Goal: Information Seeking & Learning: Learn about a topic

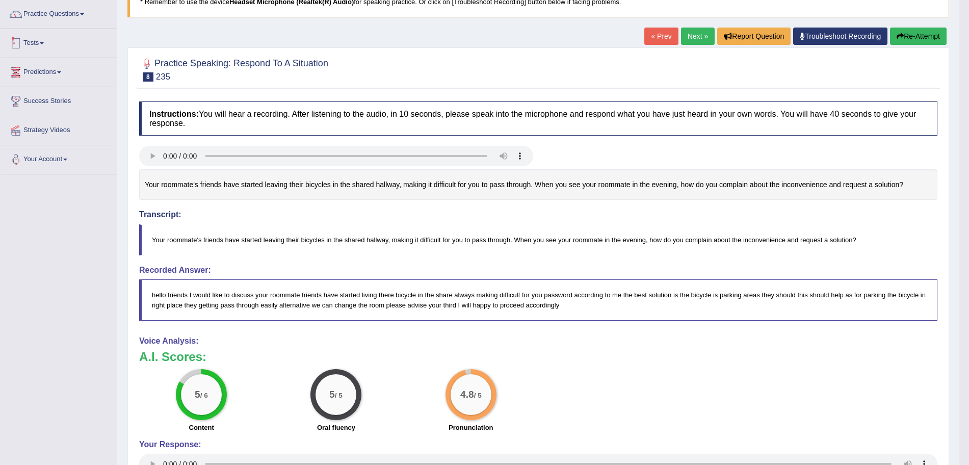
click at [48, 41] on link "Tests" at bounding box center [59, 41] width 116 height 25
click at [60, 66] on link "Take Practice Sectional Test" at bounding box center [66, 67] width 95 height 18
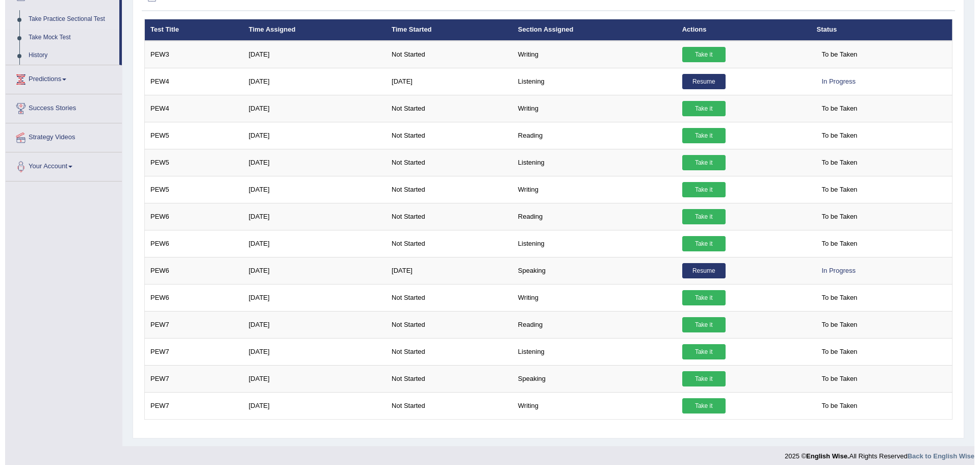
scroll to position [134, 0]
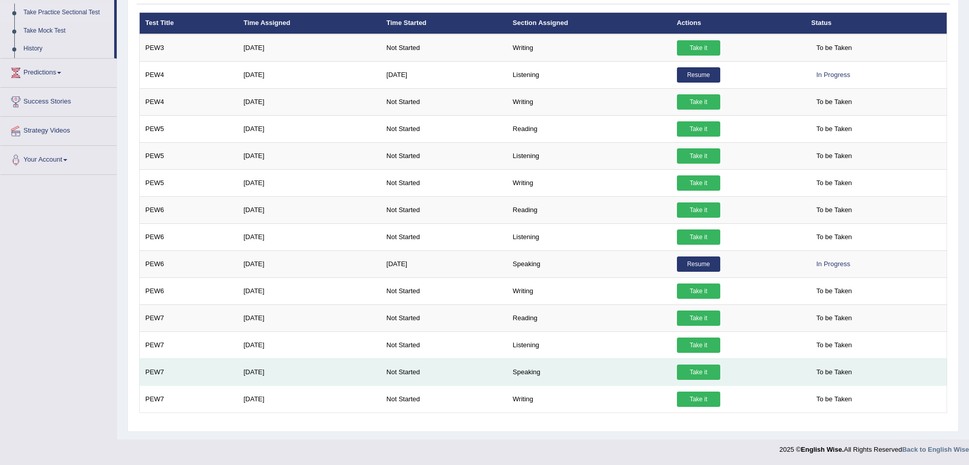
click at [692, 371] on link "Take it" at bounding box center [698, 372] width 43 height 15
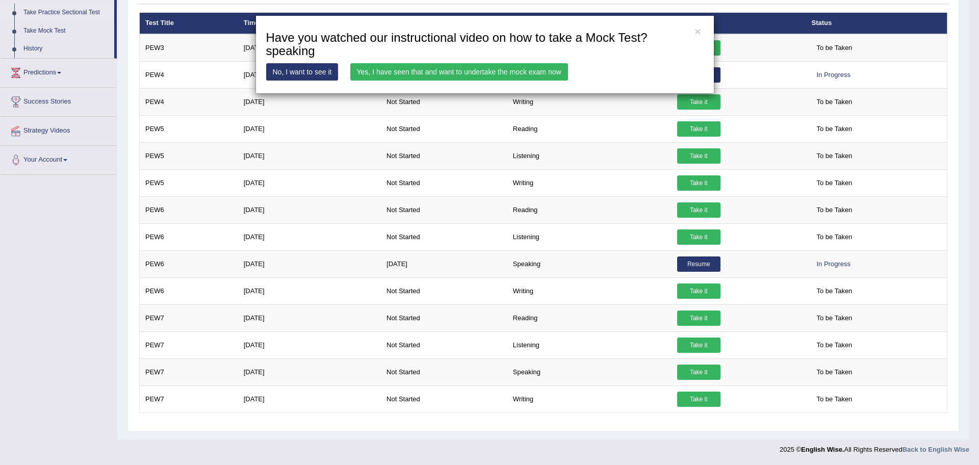
click at [424, 65] on link "Yes, I have seen that and want to undertake the mock exam now" at bounding box center [459, 71] width 218 height 17
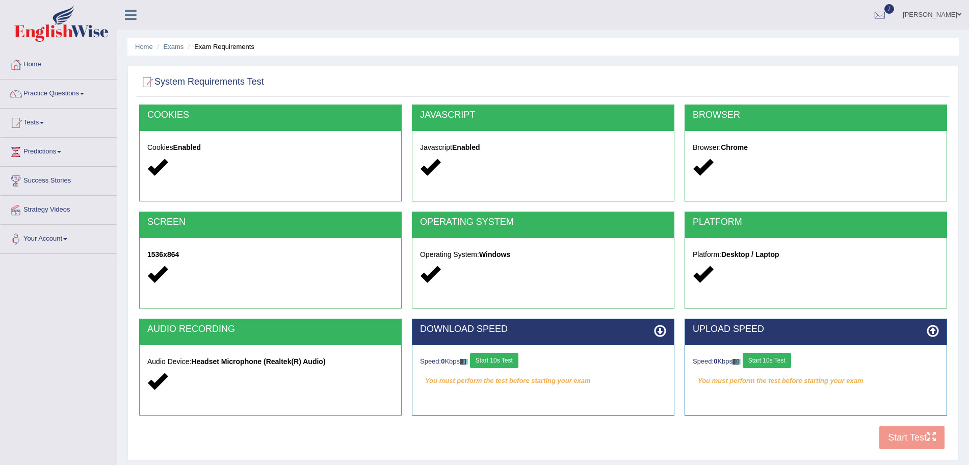
click at [489, 362] on button "Start 10s Test" at bounding box center [494, 360] width 48 height 15
click at [769, 360] on button "Start 10s Test" at bounding box center [767, 360] width 48 height 15
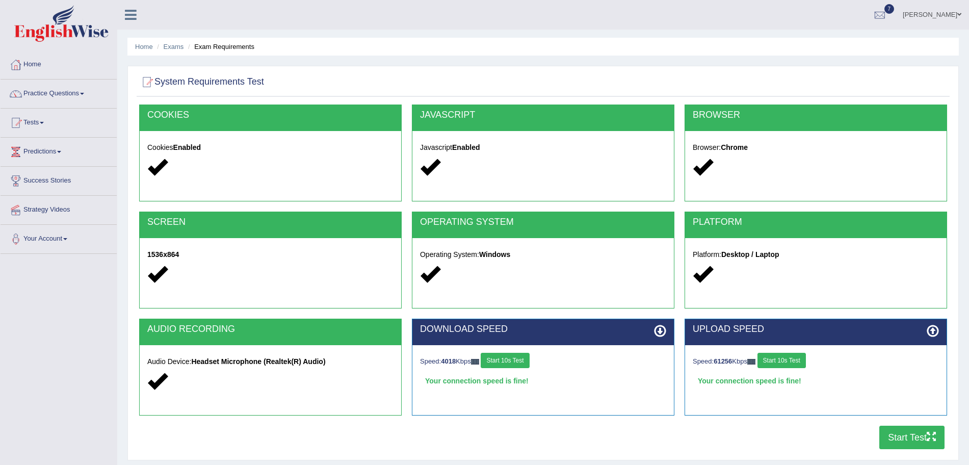
click at [895, 444] on button "Start Test" at bounding box center [912, 437] width 65 height 23
click at [71, 93] on link "Practice Questions" at bounding box center [59, 92] width 116 height 25
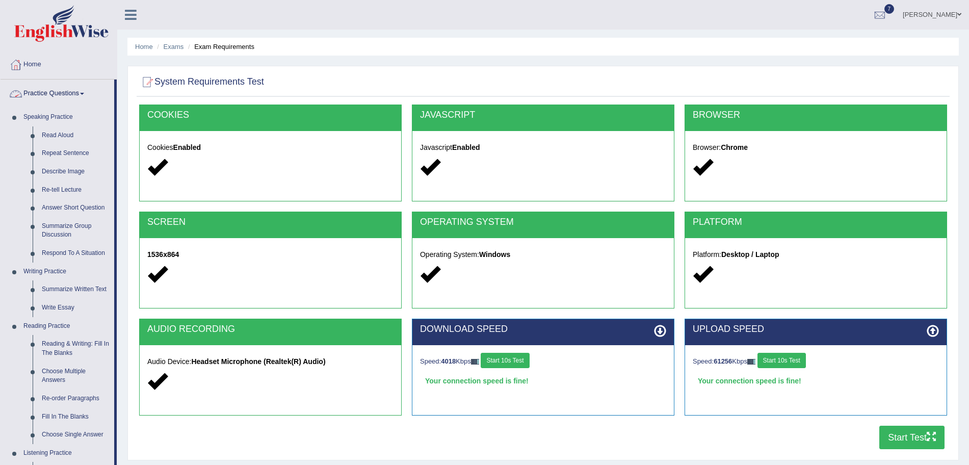
click at [69, 95] on link "Practice Questions" at bounding box center [58, 92] width 114 height 25
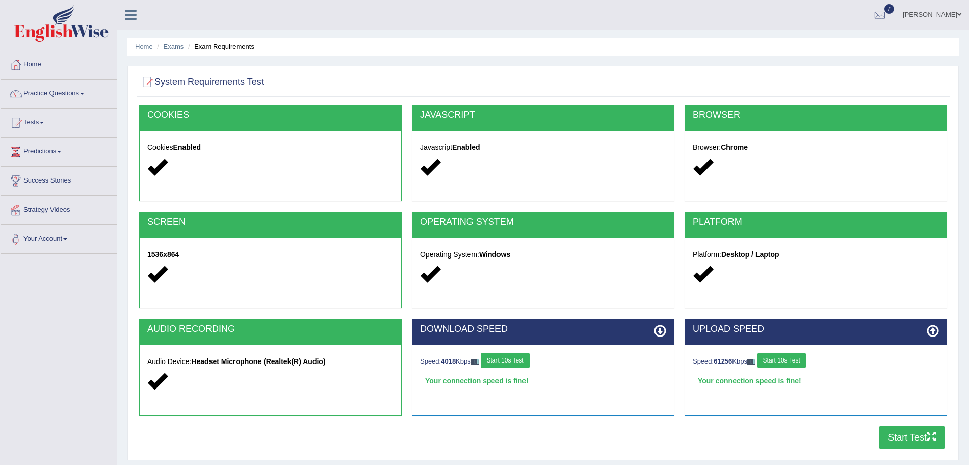
click at [32, 125] on link "Tests" at bounding box center [59, 121] width 116 height 25
click at [34, 182] on link "History" at bounding box center [66, 182] width 95 height 18
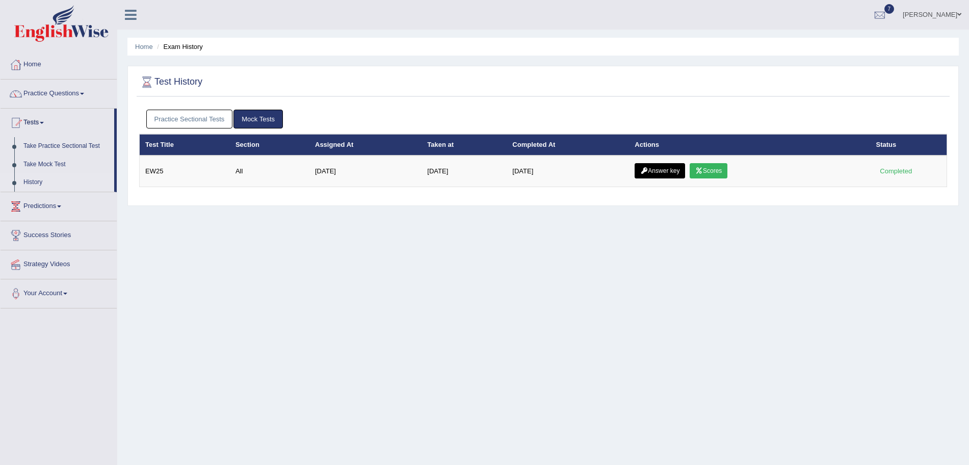
click at [195, 113] on link "Practice Sectional Tests" at bounding box center [189, 119] width 87 height 19
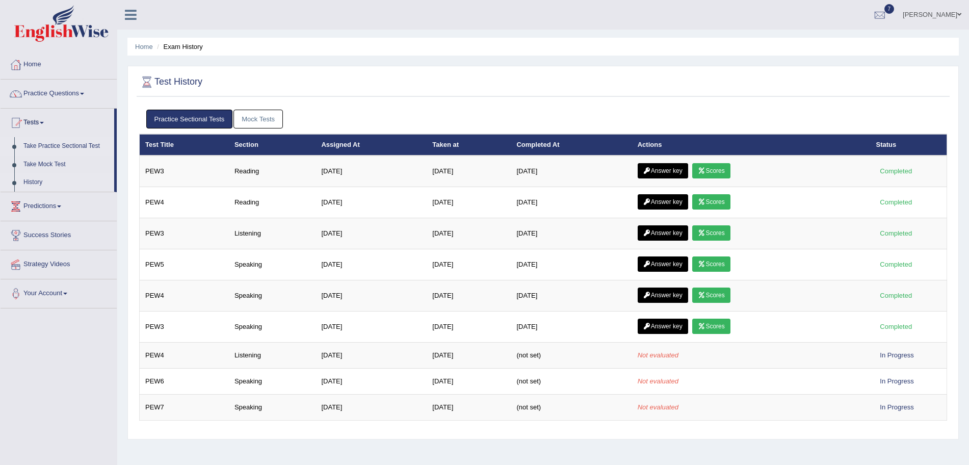
drag, startPoint x: 520, startPoint y: 407, endPoint x: 64, endPoint y: 143, distance: 526.2
drag, startPoint x: 64, startPoint y: 143, endPoint x: 35, endPoint y: 146, distance: 29.7
click at [35, 146] on link "Take Practice Sectional Test" at bounding box center [66, 146] width 95 height 18
click at [35, 146] on ul "Home Practice Questions Speaking Practice Read Aloud Repeat Sentence Describe I…" at bounding box center [59, 151] width 116 height 203
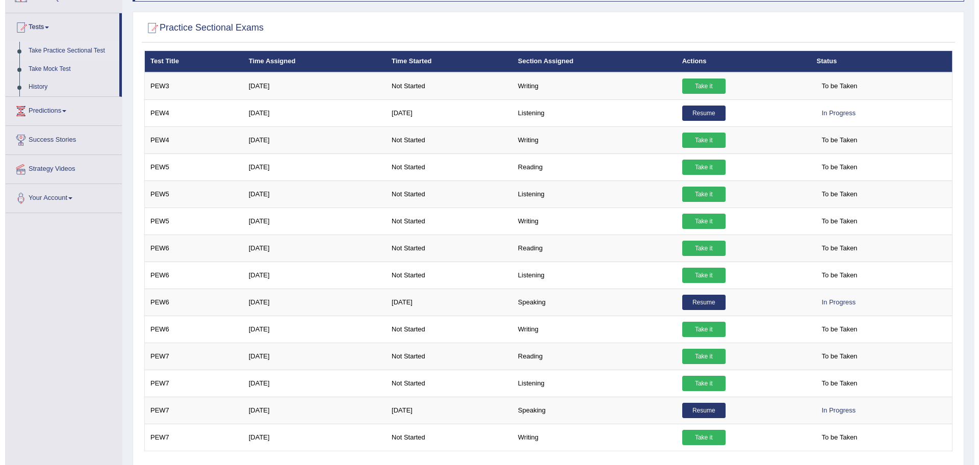
scroll to position [96, 0]
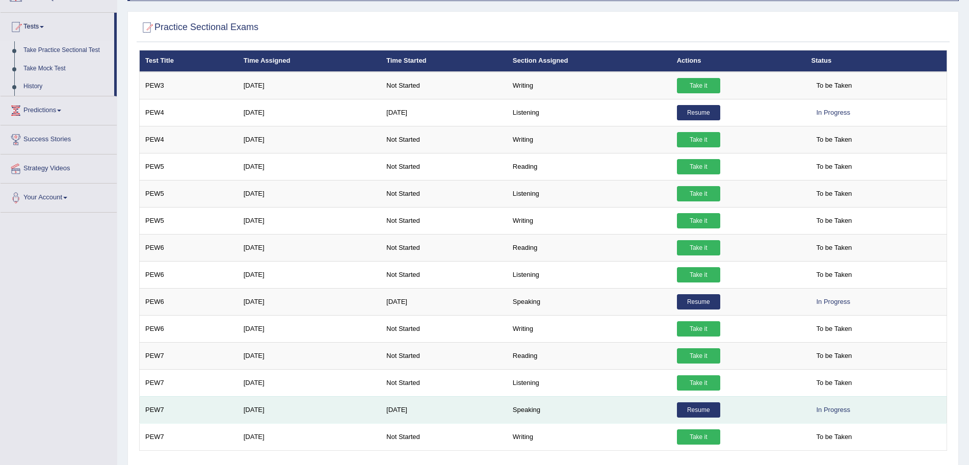
click at [711, 412] on link "Resume" at bounding box center [698, 409] width 43 height 15
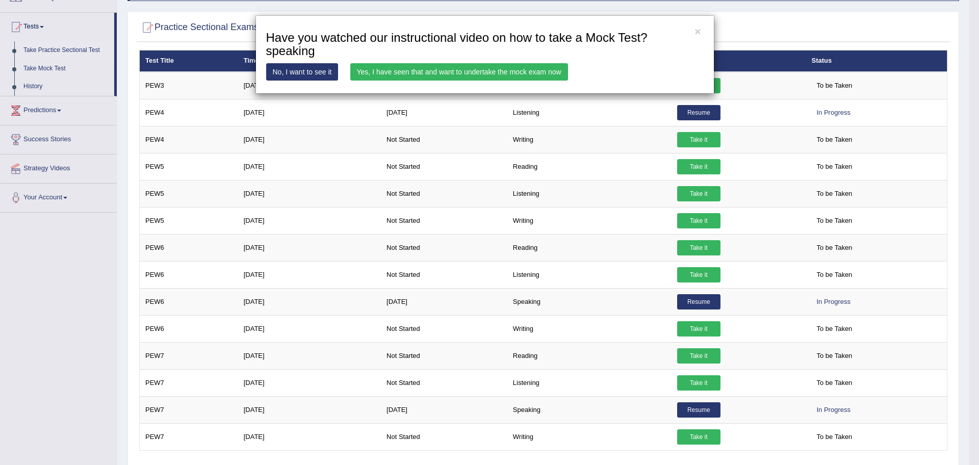
click at [446, 71] on link "Yes, I have seen that and want to undertake the mock exam now" at bounding box center [459, 71] width 218 height 17
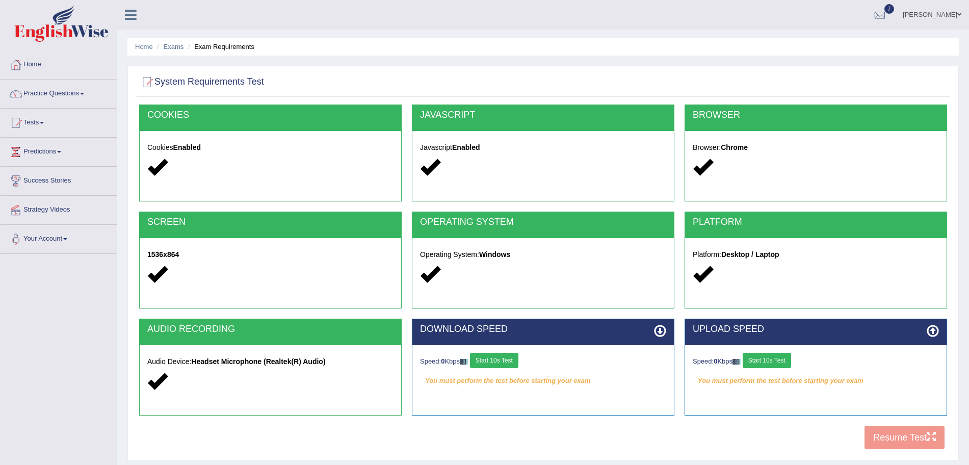
click at [503, 361] on button "Start 10s Test" at bounding box center [494, 360] width 48 height 15
click at [779, 359] on button "Start 10s Test" at bounding box center [767, 360] width 48 height 15
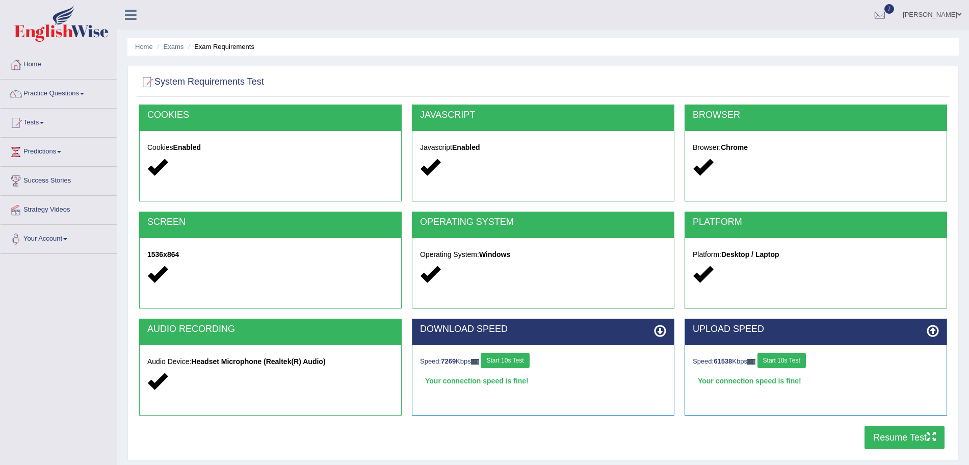
drag, startPoint x: 894, startPoint y: 443, endPoint x: 918, endPoint y: 438, distance: 24.5
click at [918, 438] on button "Resume Test" at bounding box center [905, 437] width 80 height 23
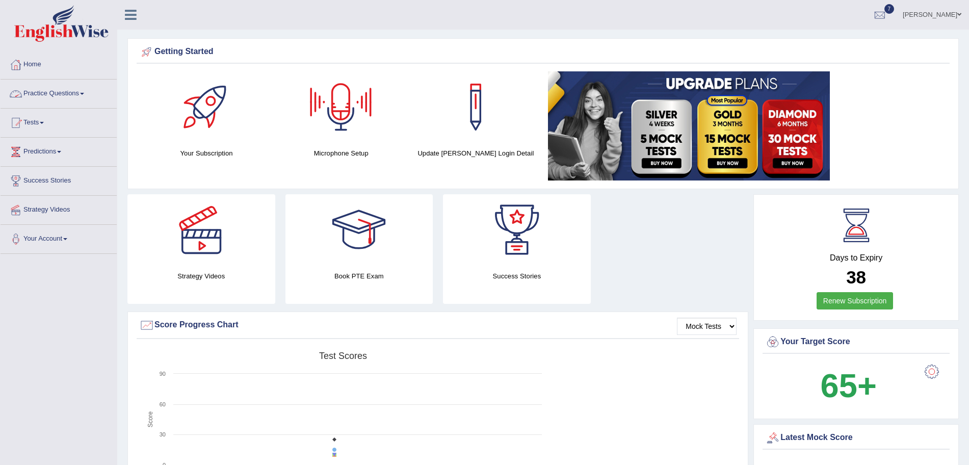
click at [63, 91] on link "Practice Questions" at bounding box center [59, 92] width 116 height 25
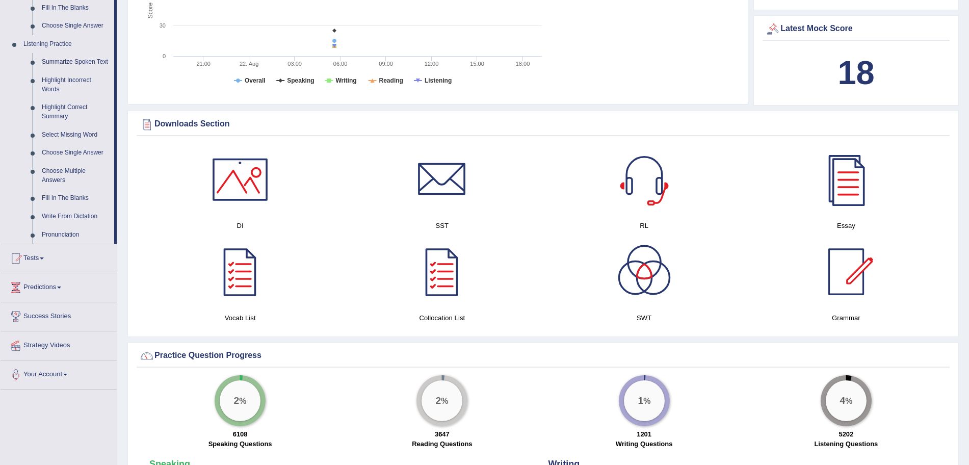
scroll to position [443, 0]
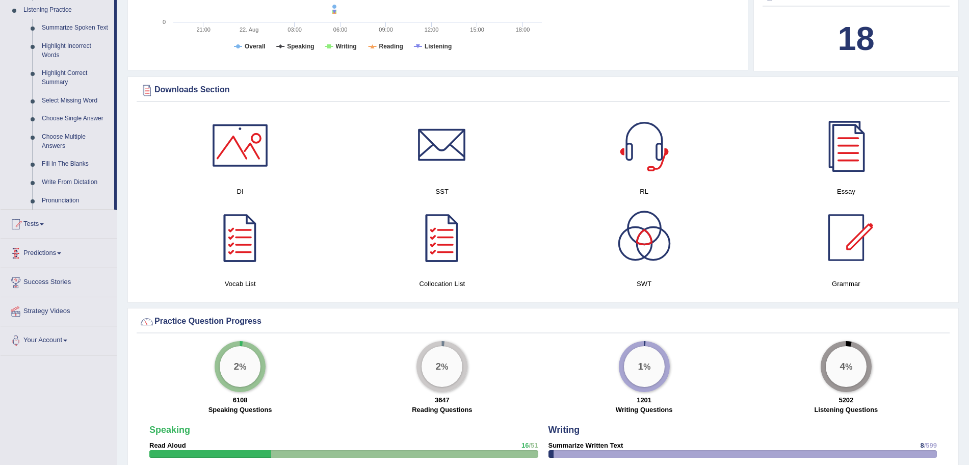
click at [43, 255] on link "Predictions" at bounding box center [59, 251] width 116 height 25
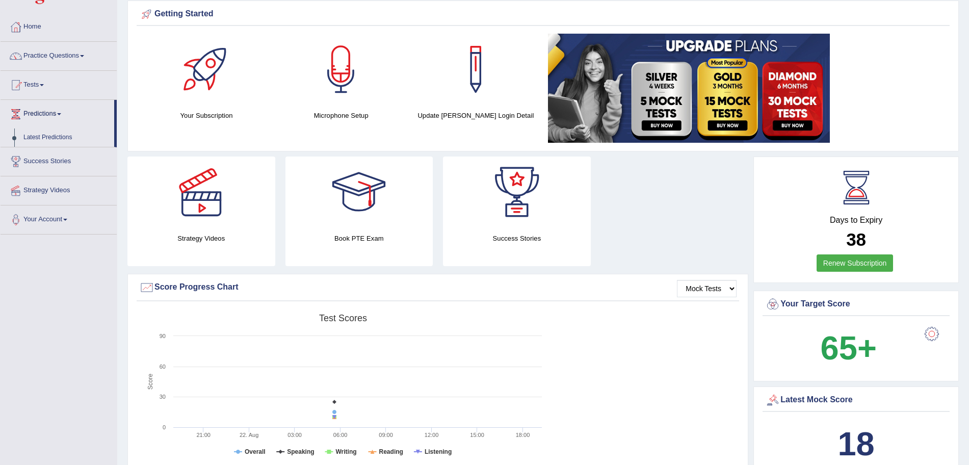
scroll to position [0, 0]
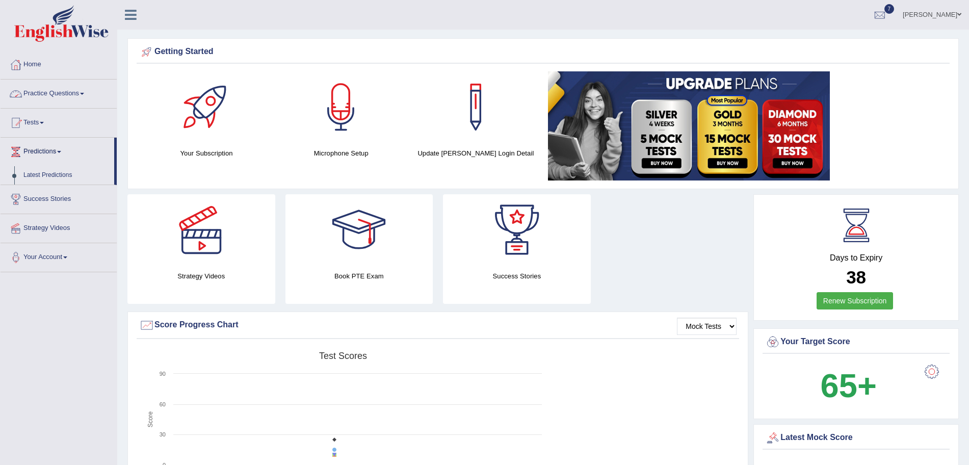
click at [72, 91] on link "Practice Questions" at bounding box center [59, 92] width 116 height 25
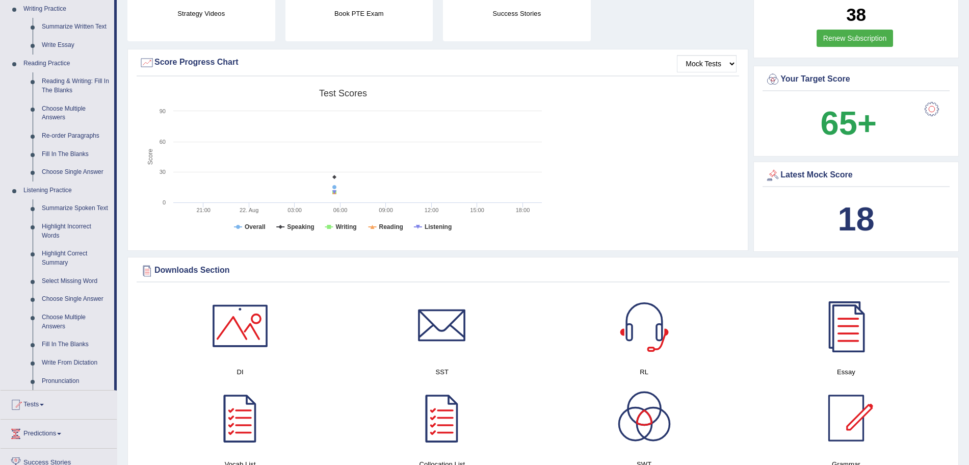
scroll to position [280, 0]
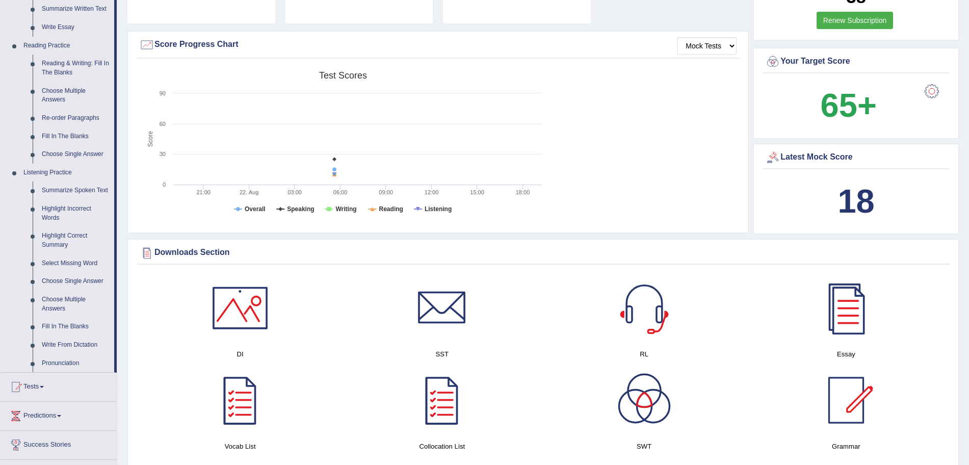
click at [55, 192] on link "Summarize Spoken Text" at bounding box center [75, 191] width 77 height 18
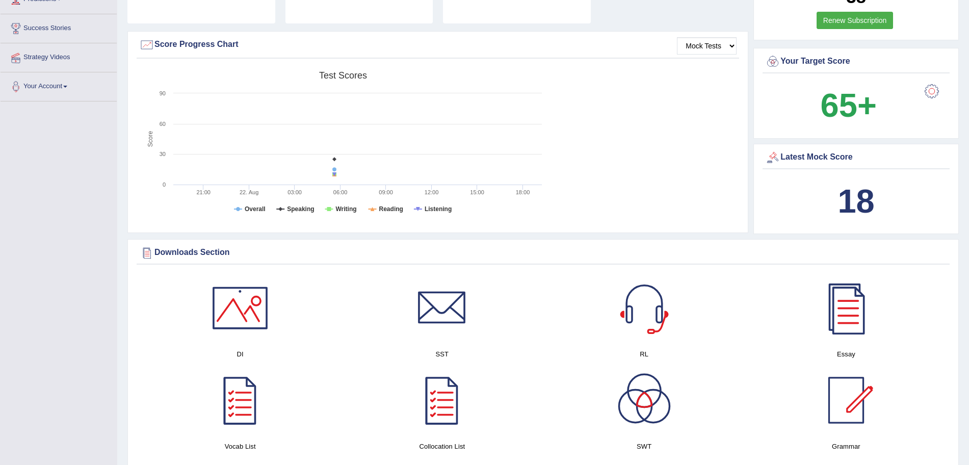
scroll to position [127, 0]
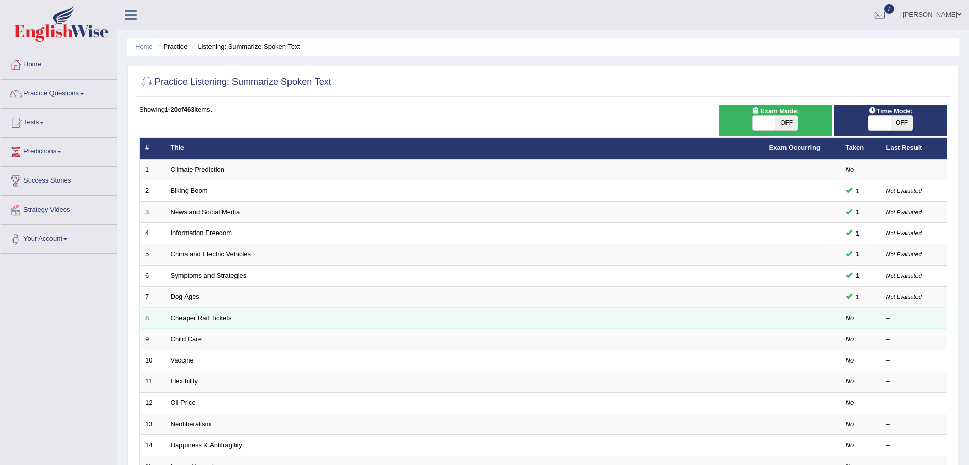
click at [200, 319] on link "Cheaper Rail Tickets" at bounding box center [201, 318] width 61 height 8
